Goal: Transaction & Acquisition: Purchase product/service

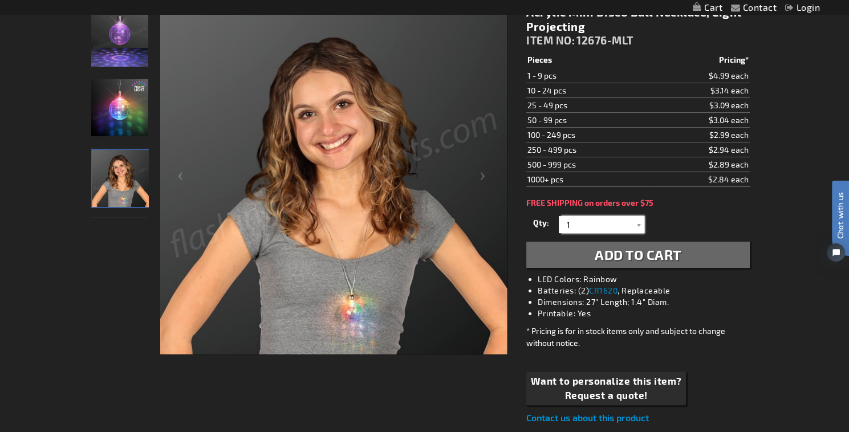
click at [596, 226] on input "1" at bounding box center [602, 224] width 83 height 17
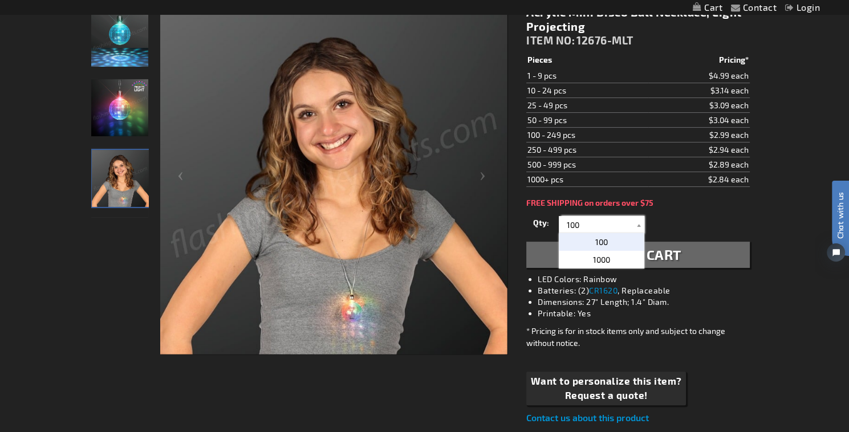
type input "100"
click at [605, 238] on span "100" at bounding box center [601, 242] width 13 height 10
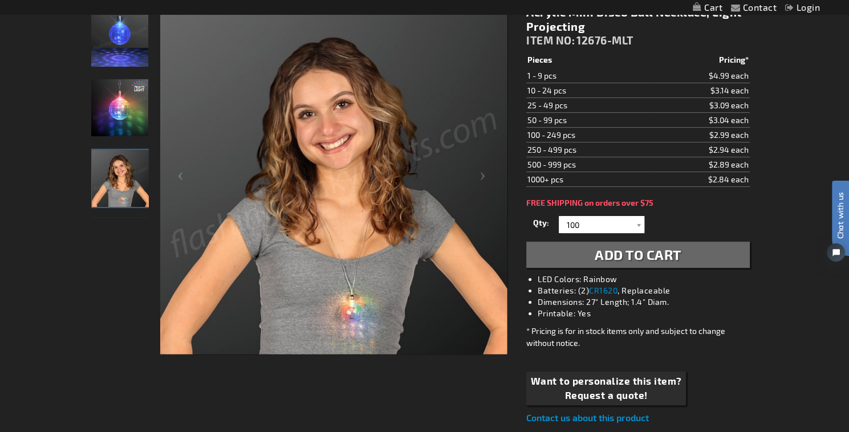
click at [621, 249] on span "Add to Cart" at bounding box center [638, 254] width 87 height 17
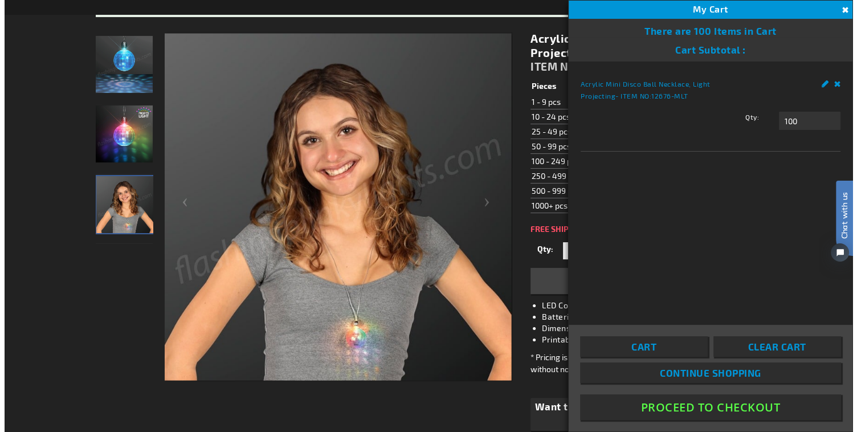
scroll to position [197, 0]
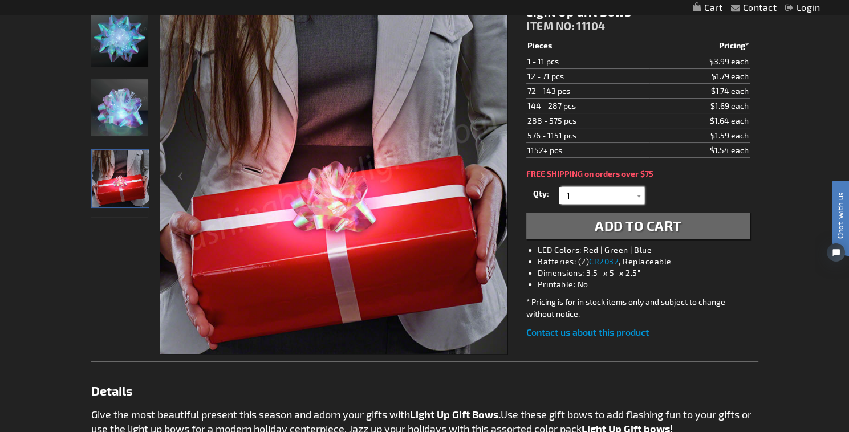
click at [600, 194] on input "1" at bounding box center [602, 195] width 83 height 17
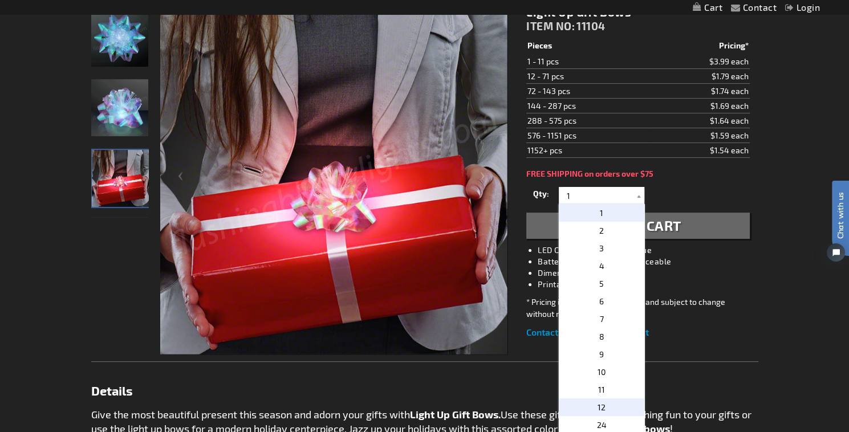
click at [616, 404] on p "12" at bounding box center [602, 407] width 86 height 18
type input "12"
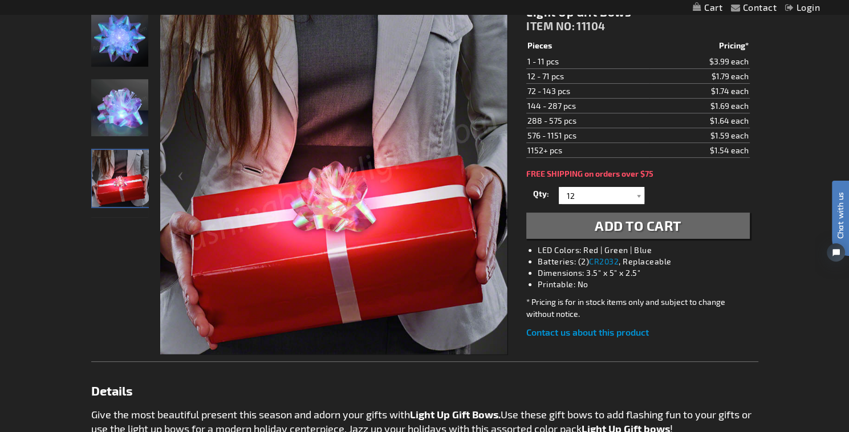
click at [632, 226] on span "Add to Cart" at bounding box center [638, 225] width 87 height 17
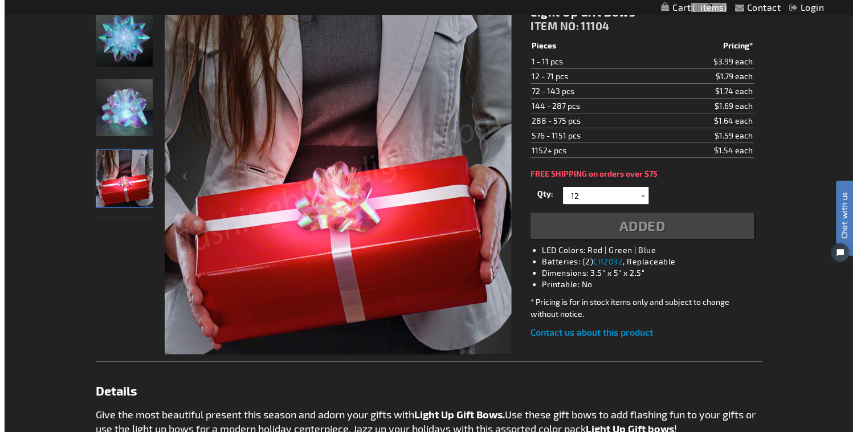
scroll to position [197, 0]
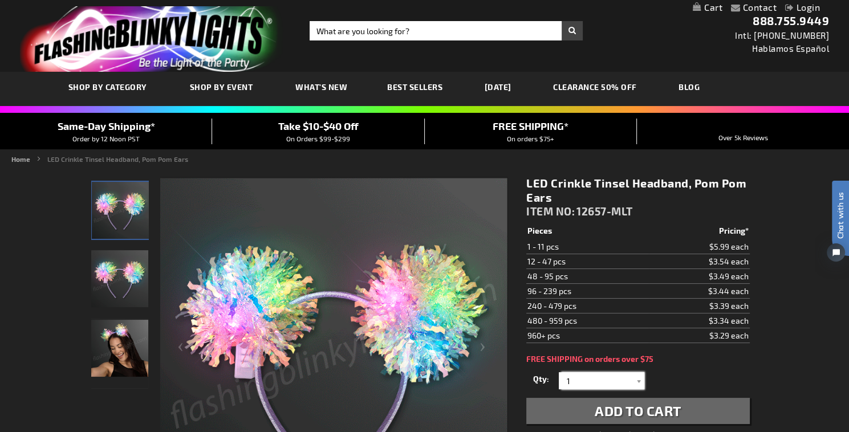
click at [576, 379] on input "1" at bounding box center [602, 380] width 83 height 17
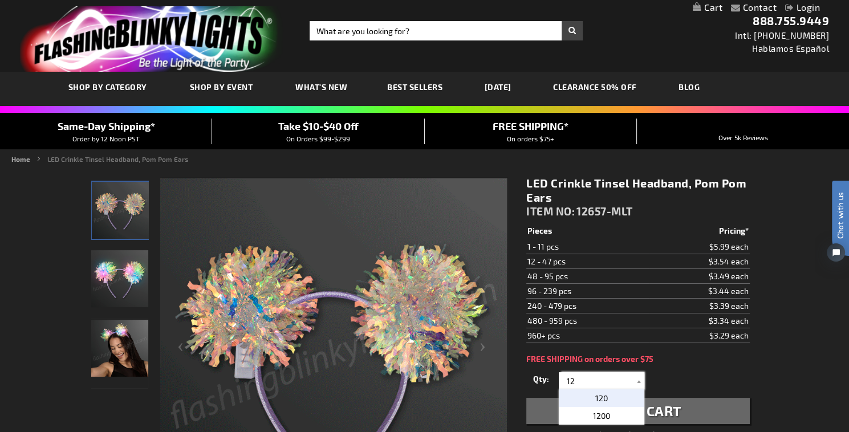
type input "1"
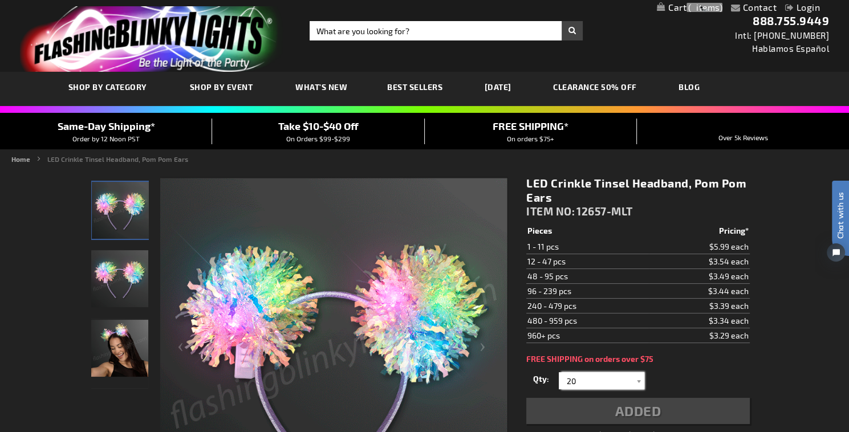
type input "20"
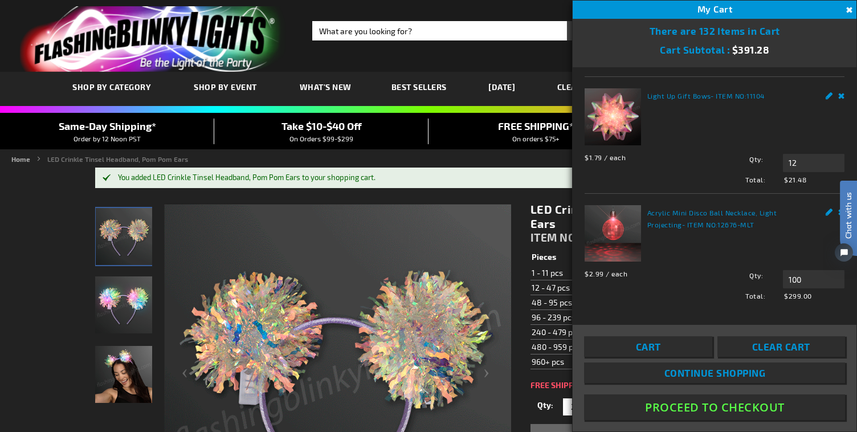
scroll to position [117, 0]
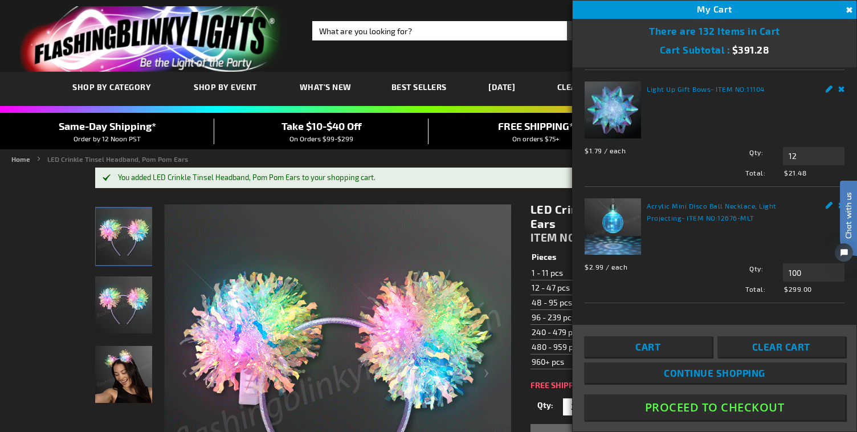
click at [697, 202] on link "Acrylic Mini Disco Ball Necklace, Light Projecting" at bounding box center [712, 212] width 130 height 20
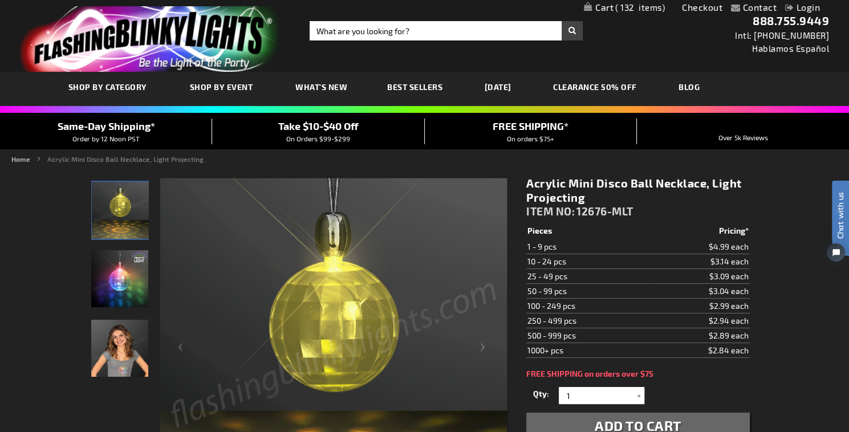
click at [310, 87] on span "What's New" at bounding box center [321, 87] width 52 height 10
